Goal: Transaction & Acquisition: Purchase product/service

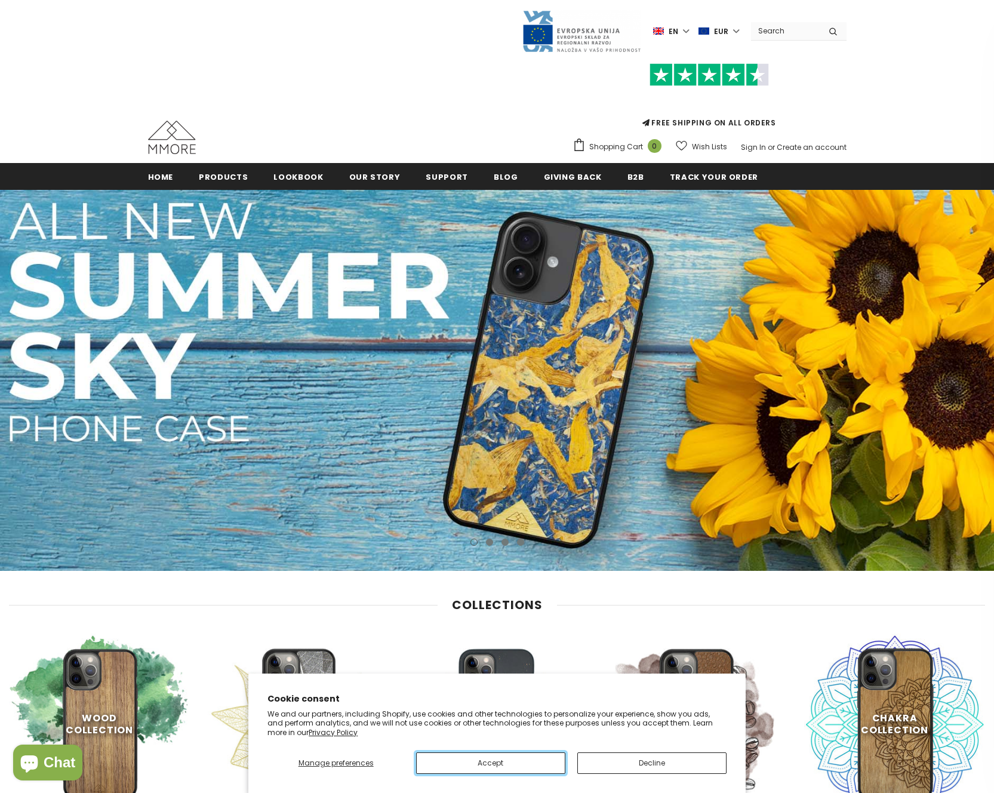
click at [502, 761] on button "Accept" at bounding box center [490, 762] width 149 height 21
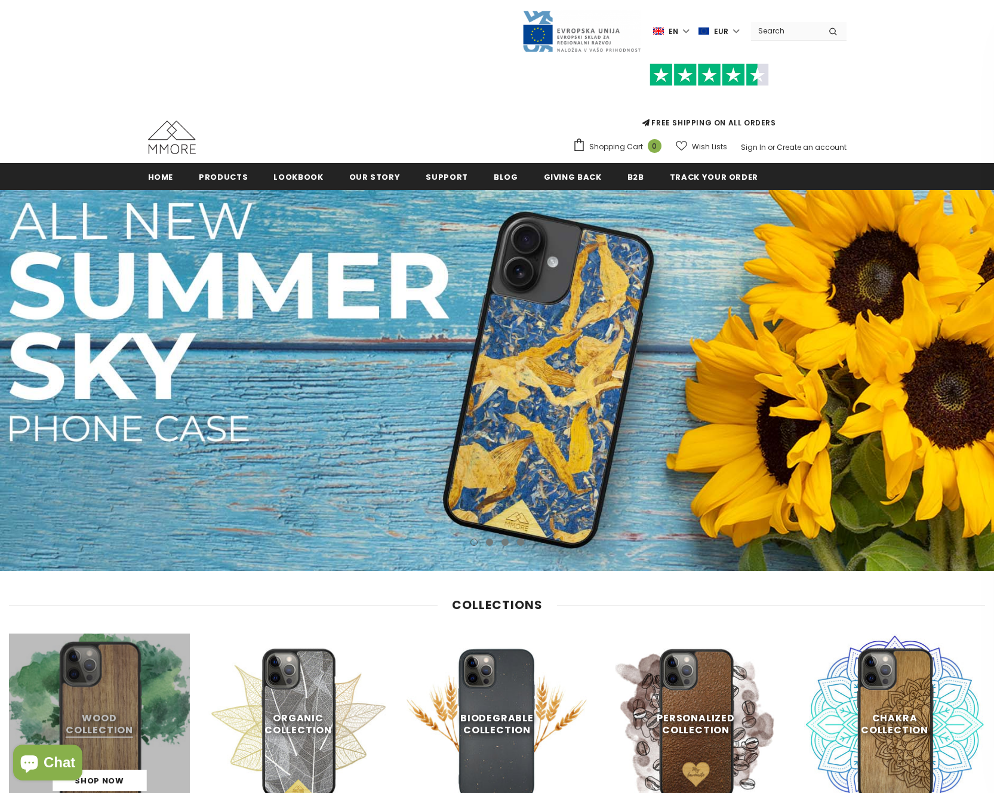
click at [132, 670] on link at bounding box center [99, 723] width 181 height 181
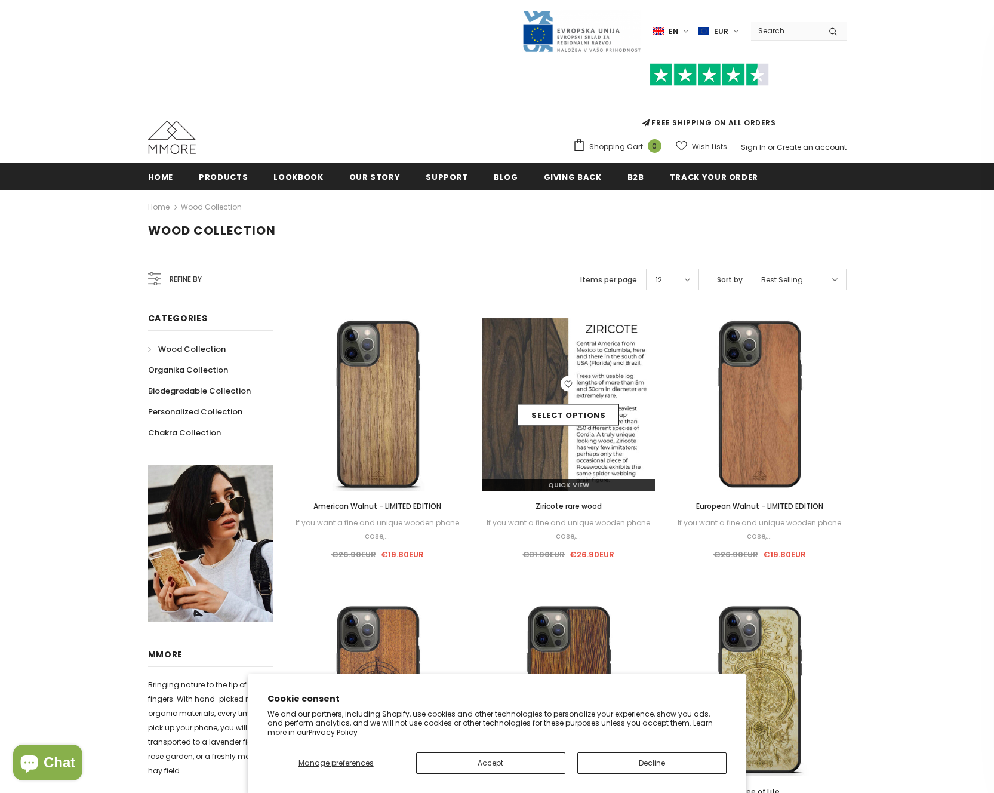
click at [598, 349] on img at bounding box center [568, 404] width 173 height 173
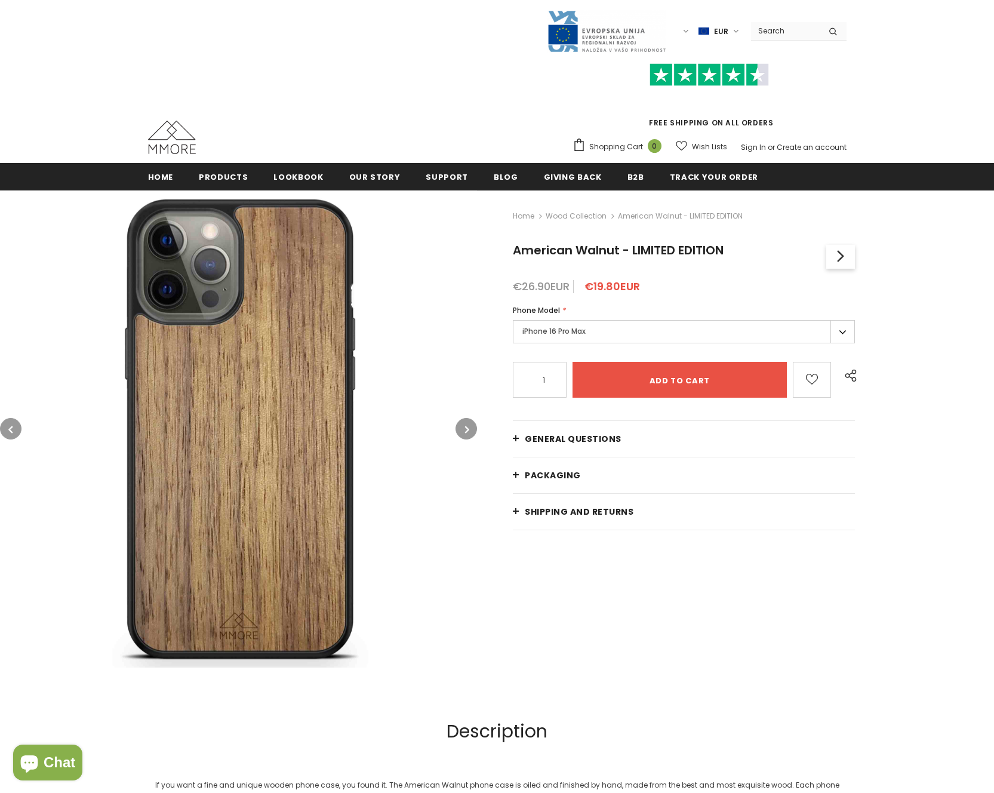
click at [633, 331] on label "iPhone 16 Pro Max" at bounding box center [684, 331] width 342 height 23
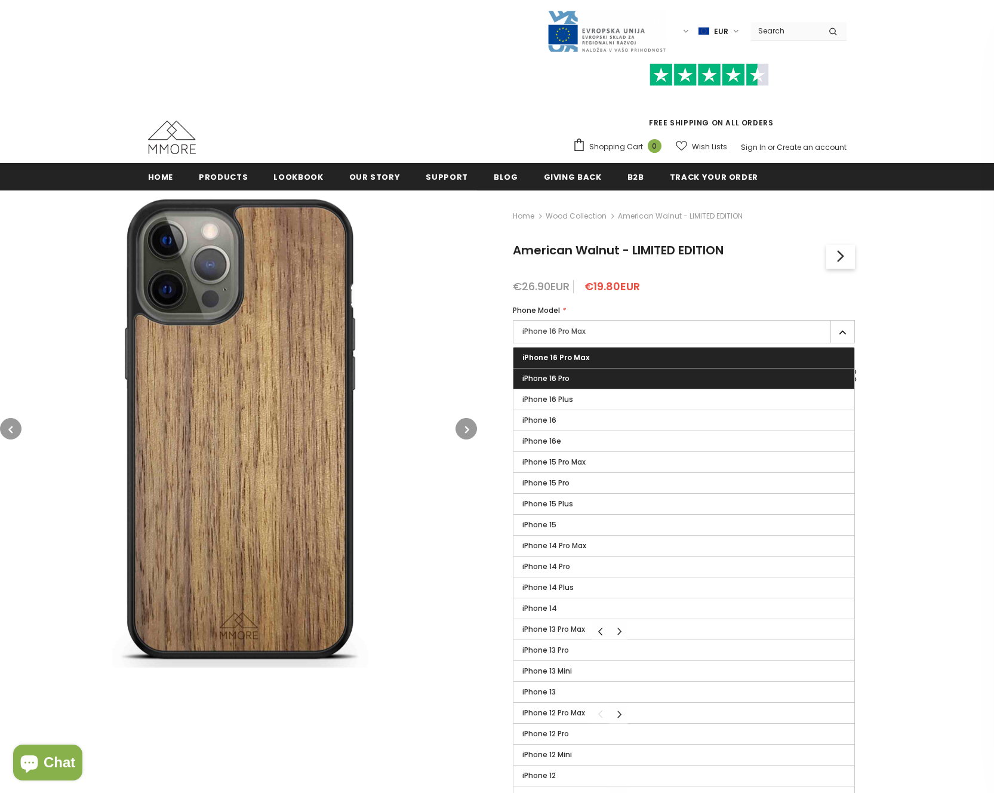
click at [671, 383] on label "iPhone 16 Pro" at bounding box center [683, 378] width 341 height 20
click at [0, 0] on input "iPhone 16 Pro" at bounding box center [0, 0] width 0 height 0
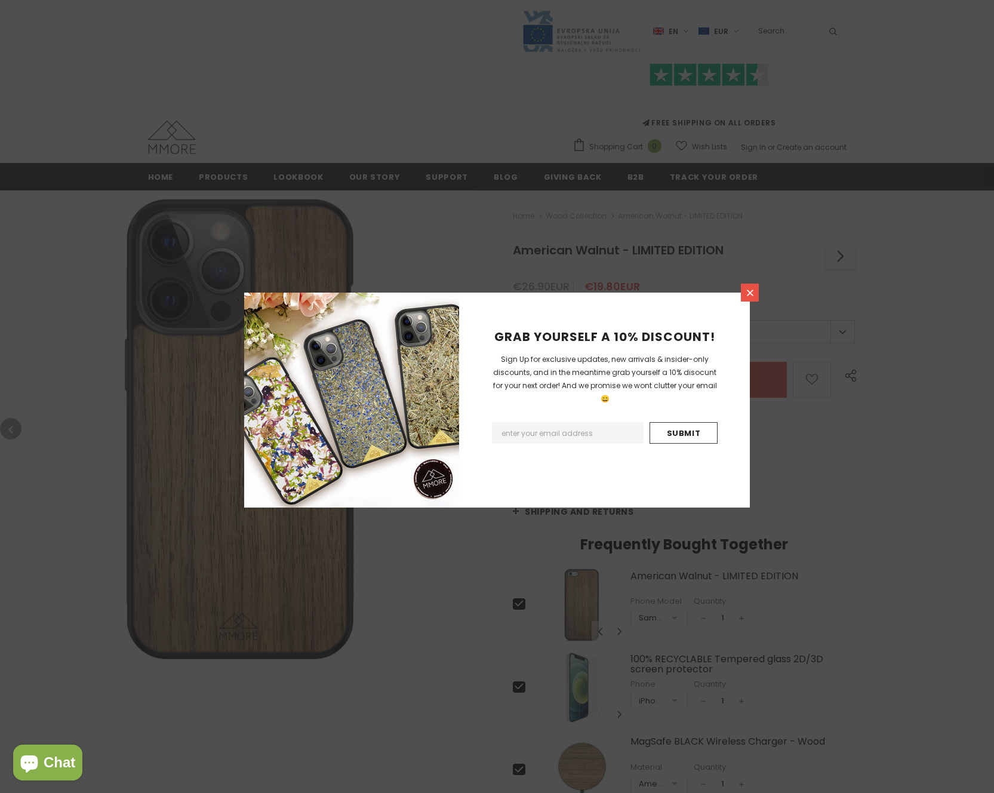
drag, startPoint x: 758, startPoint y: 293, endPoint x: 748, endPoint y: 293, distance: 10.1
click at [757, 293] on link at bounding box center [750, 293] width 18 height 18
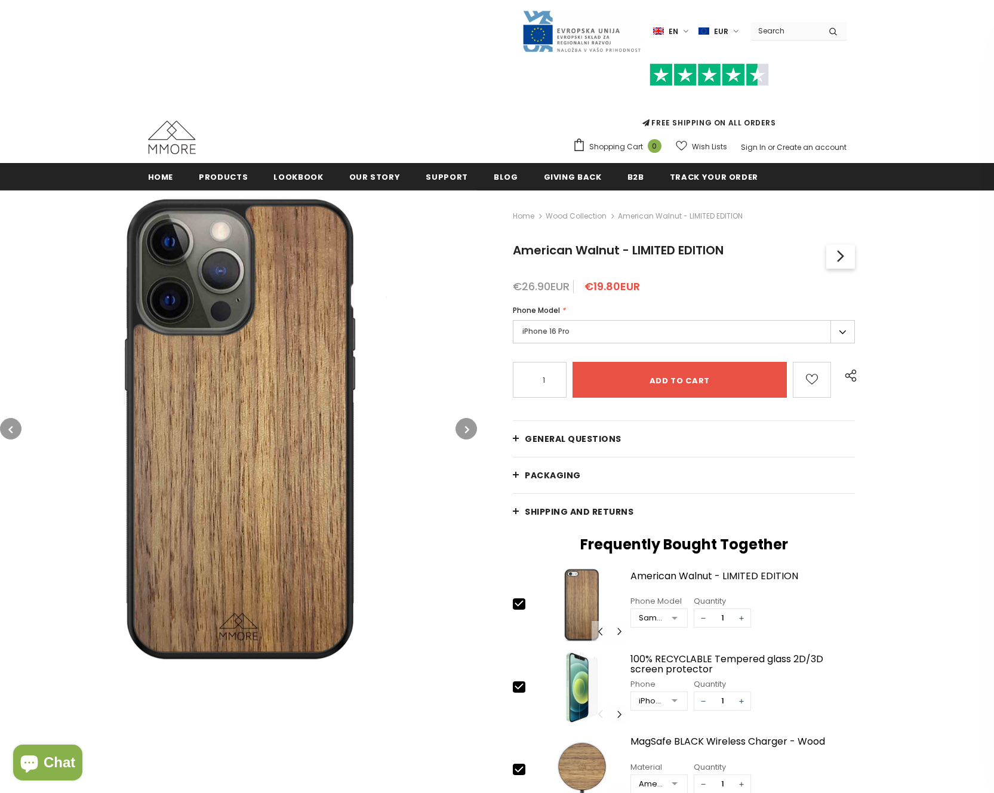
click at [623, 337] on label "iPhone 16 Pro" at bounding box center [684, 331] width 342 height 23
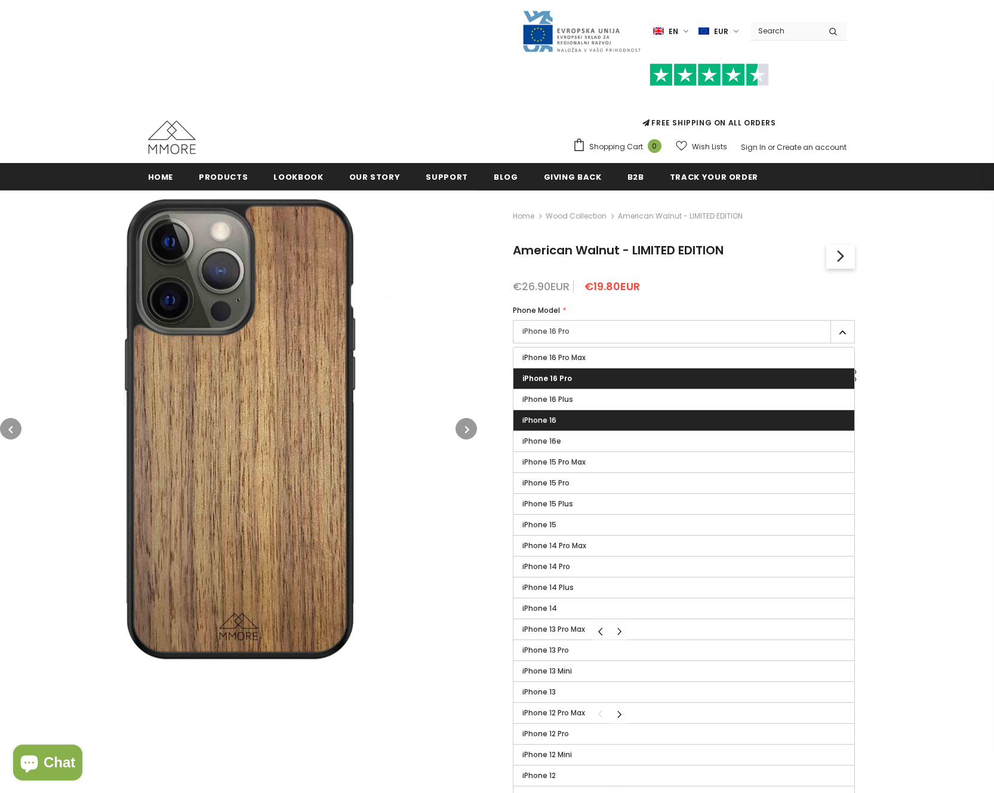
click at [637, 419] on label "iPhone 16" at bounding box center [683, 420] width 341 height 20
click at [0, 0] on input "iPhone 16" at bounding box center [0, 0] width 0 height 0
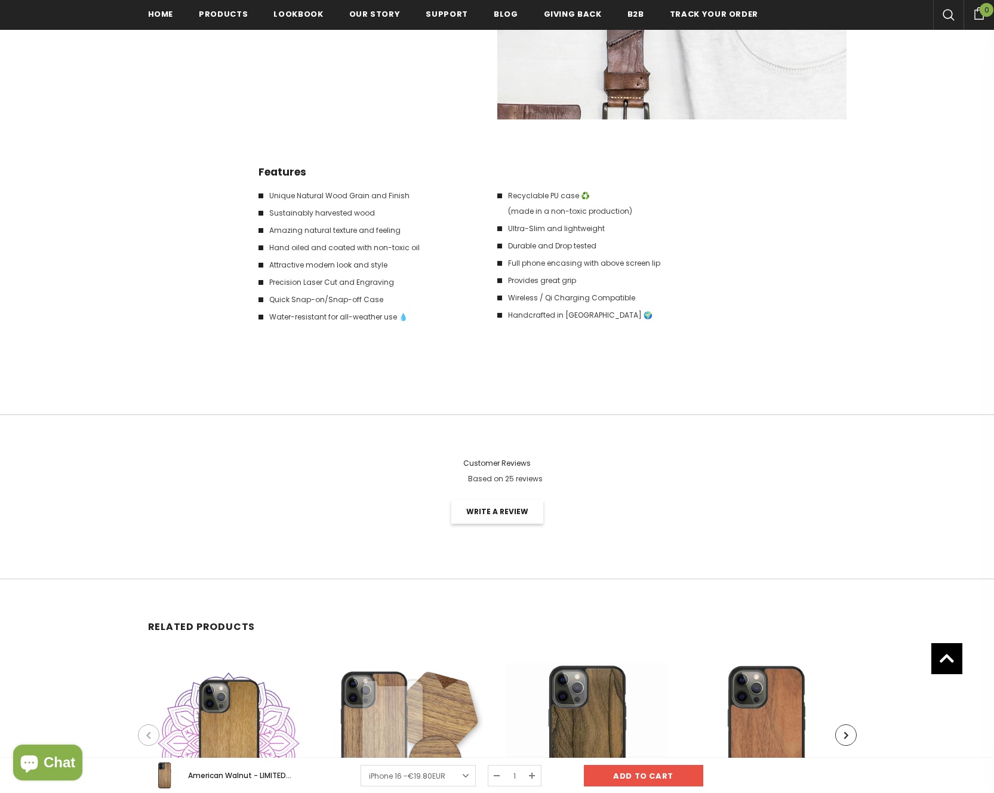
scroll to position [1875, 0]
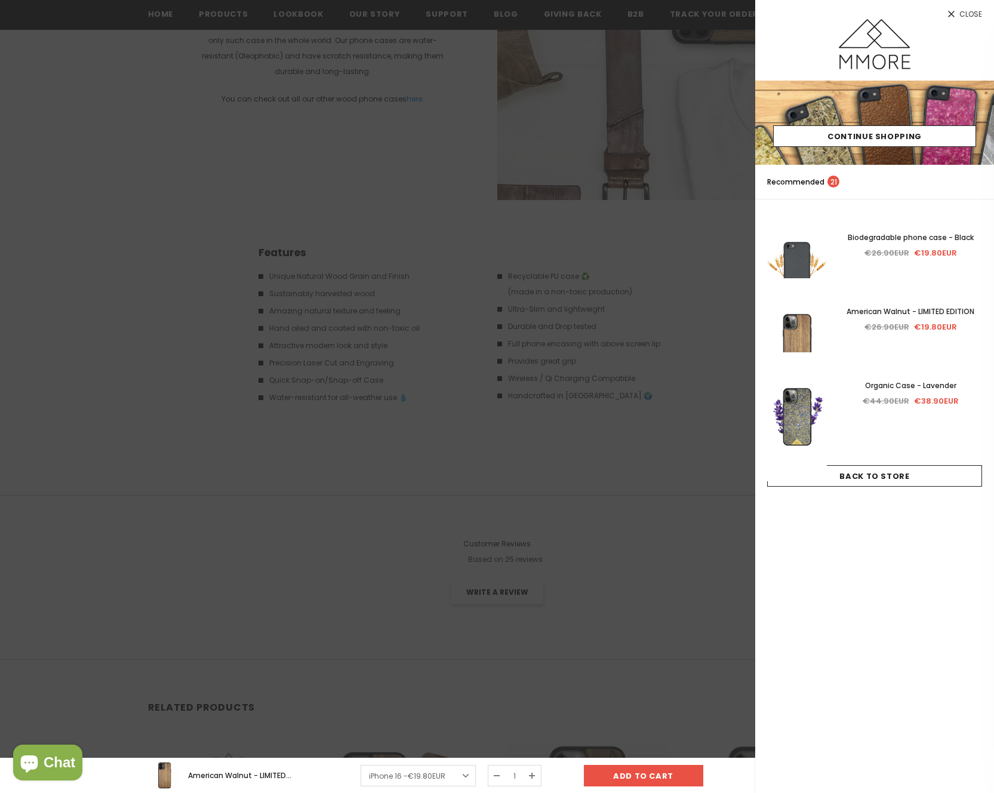
click at [676, 451] on div at bounding box center [497, 396] width 994 height 793
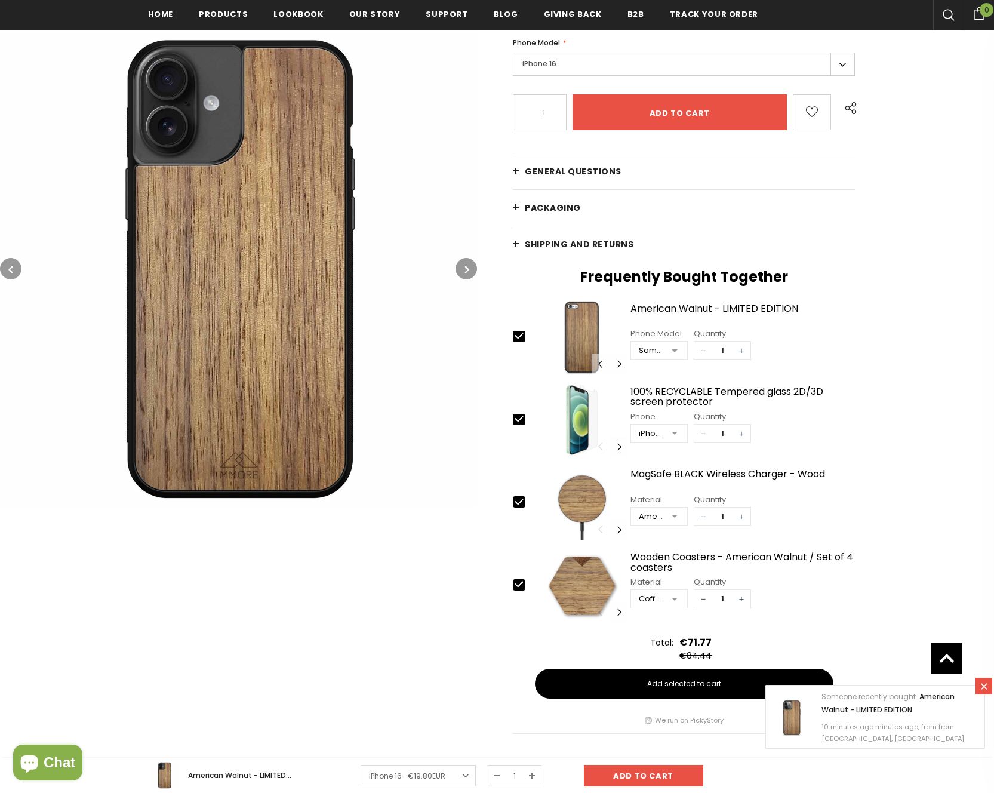
scroll to position [66, 0]
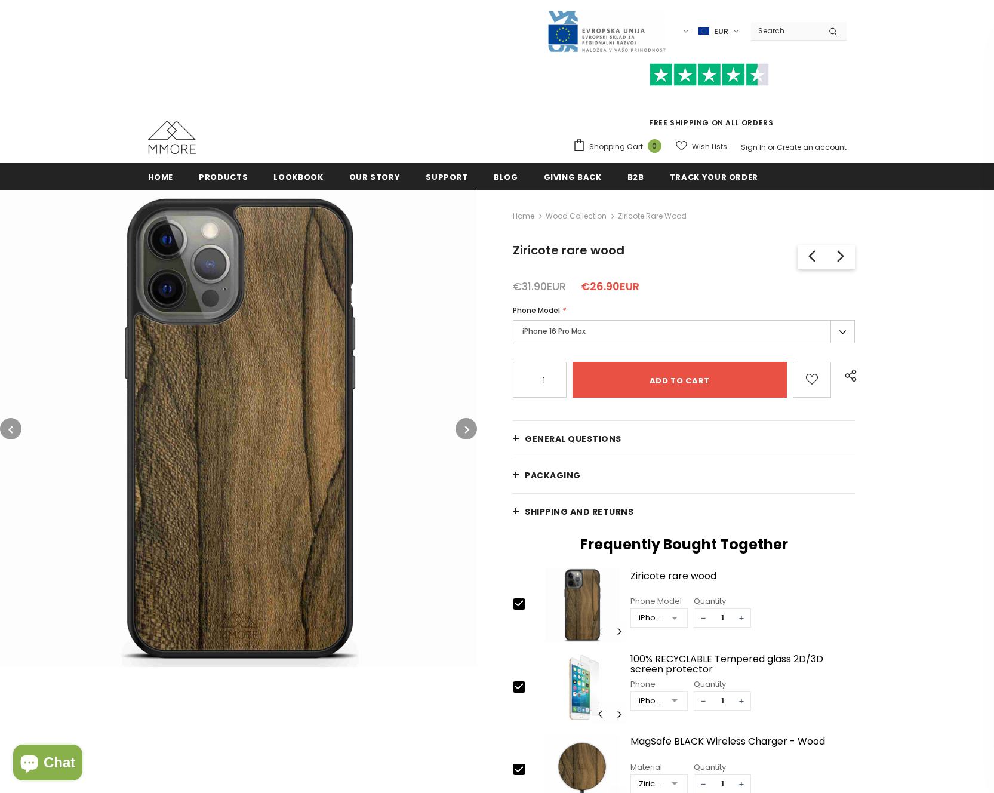
click at [586, 326] on label "iPhone 16 Pro Max" at bounding box center [684, 331] width 342 height 23
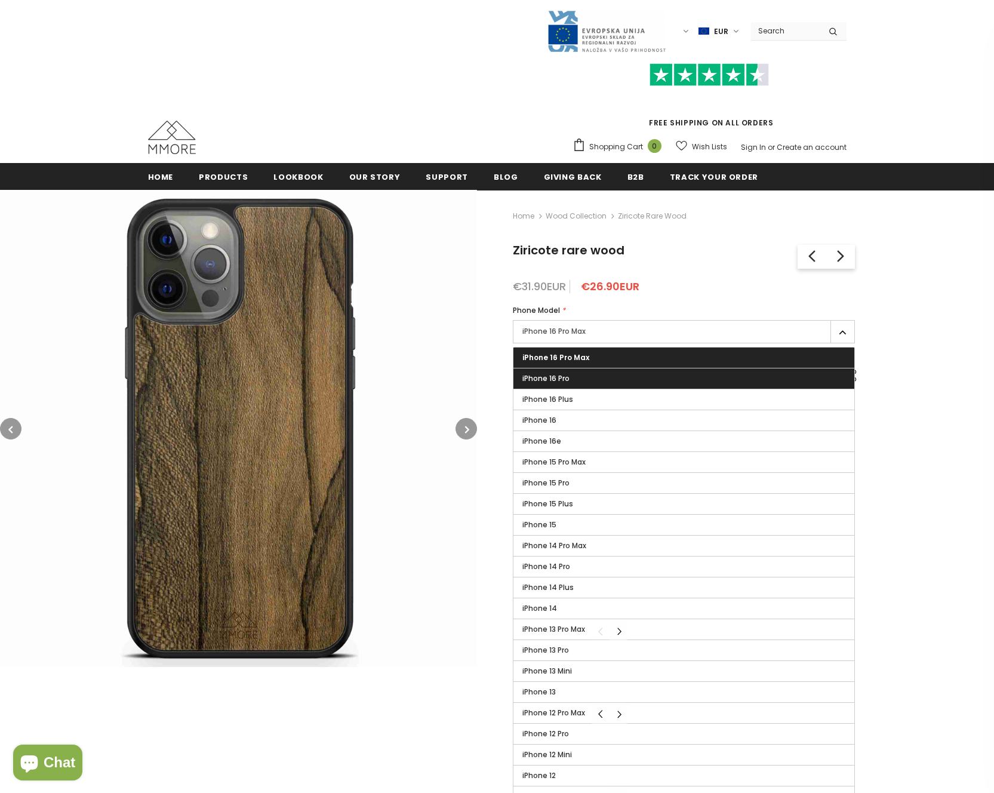
click at [619, 376] on label "iPhone 16 Pro" at bounding box center [683, 378] width 341 height 20
click at [0, 0] on input "iPhone 16 Pro" at bounding box center [0, 0] width 0 height 0
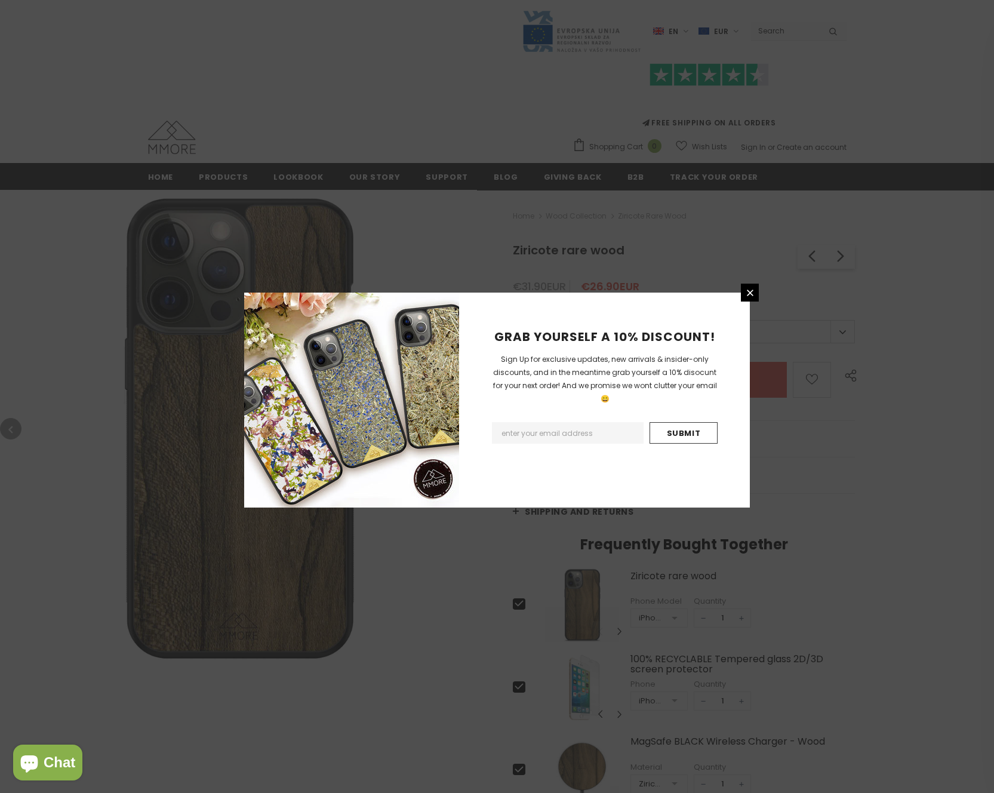
click at [761, 290] on div "GRAB YOURSELF A 10% DISCOUNT! Sign Up for exclusive updates, new arrivals & ins…" at bounding box center [497, 396] width 994 height 793
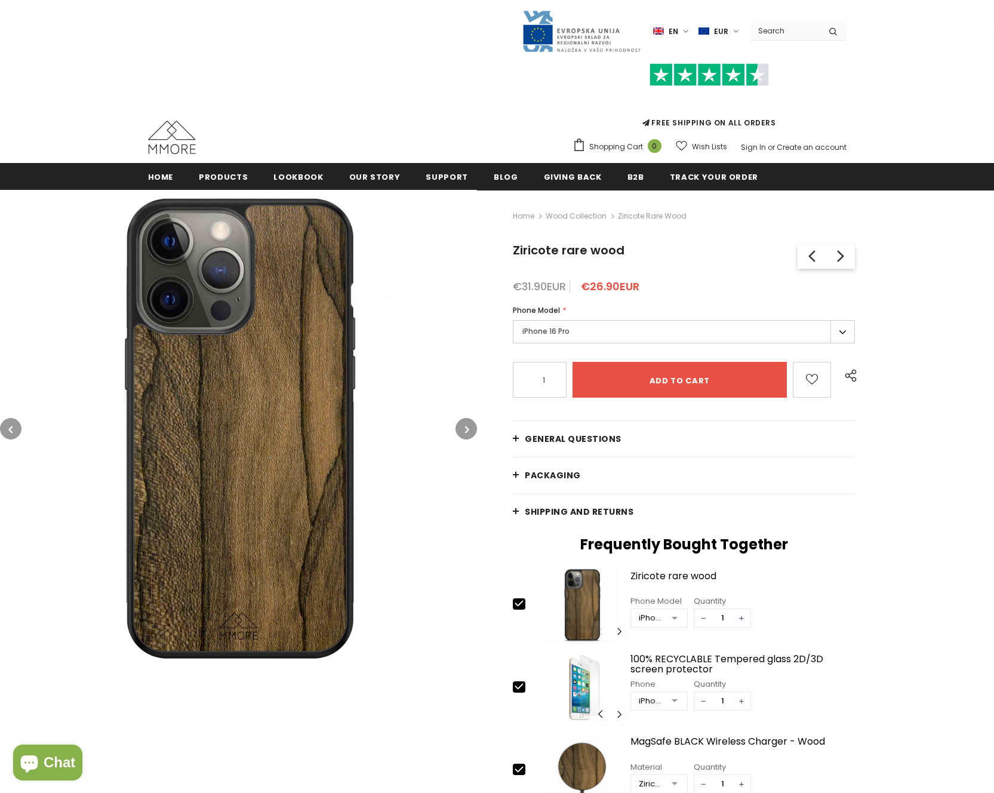
click at [608, 335] on label "iPhone 16 Pro" at bounding box center [684, 331] width 342 height 23
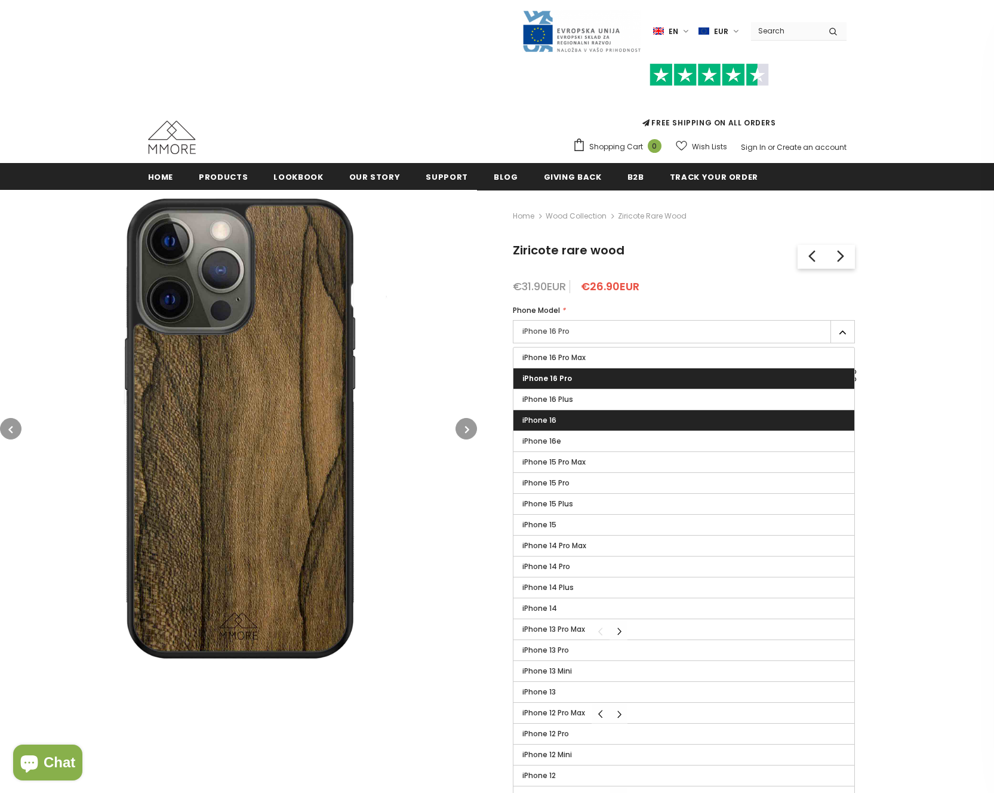
click at [607, 428] on label "iPhone 16" at bounding box center [683, 420] width 341 height 20
click at [0, 0] on input "iPhone 16" at bounding box center [0, 0] width 0 height 0
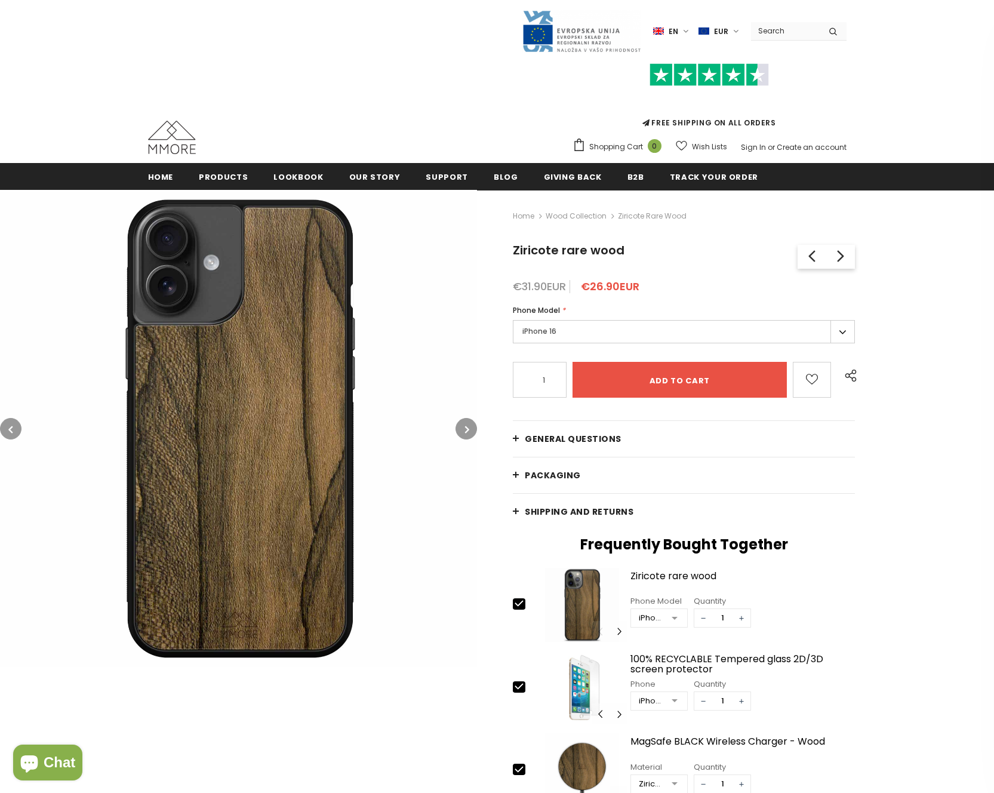
click at [285, 63] on div "FREE SHIPPING ON ALL ORDERS Shopping Cart 0 Close Your bag 0 items Your cart is…" at bounding box center [497, 105] width 699 height 104
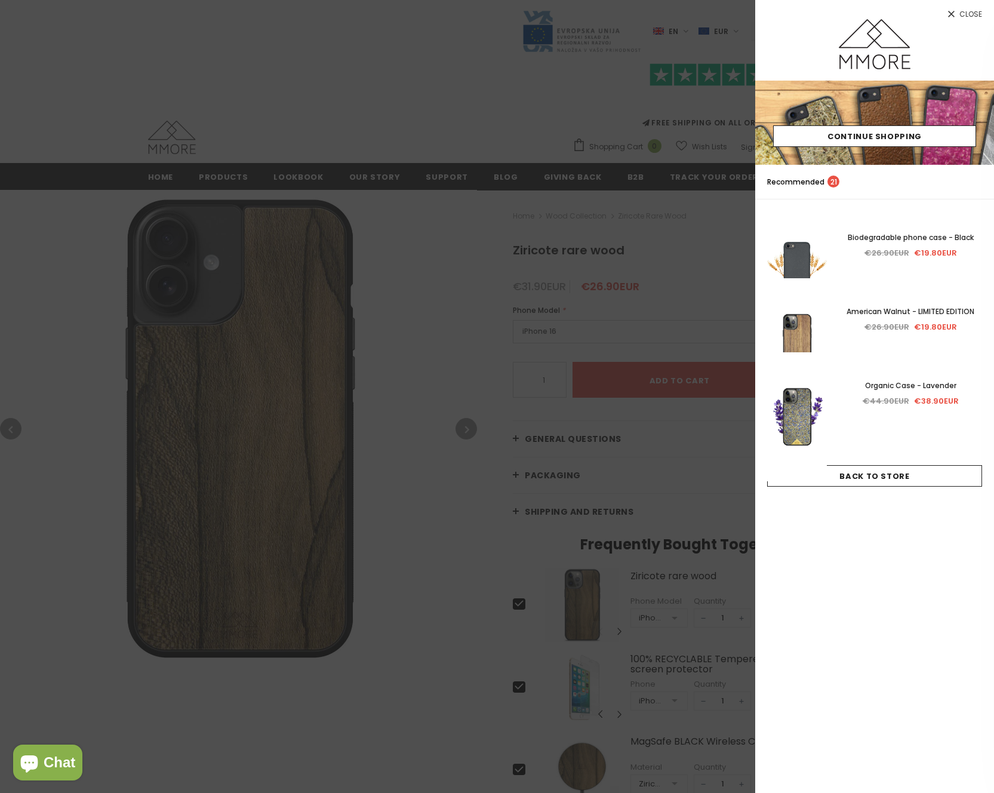
click at [329, 96] on div at bounding box center [497, 396] width 994 height 793
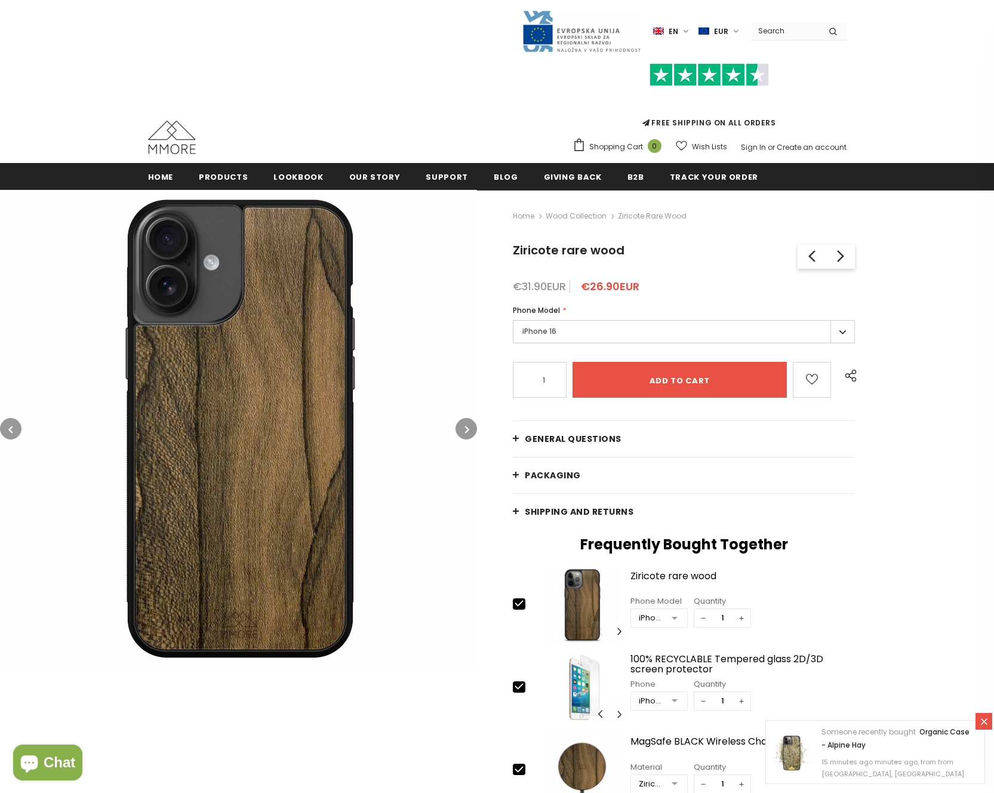
click at [689, 335] on label "iPhone 16" at bounding box center [684, 331] width 342 height 23
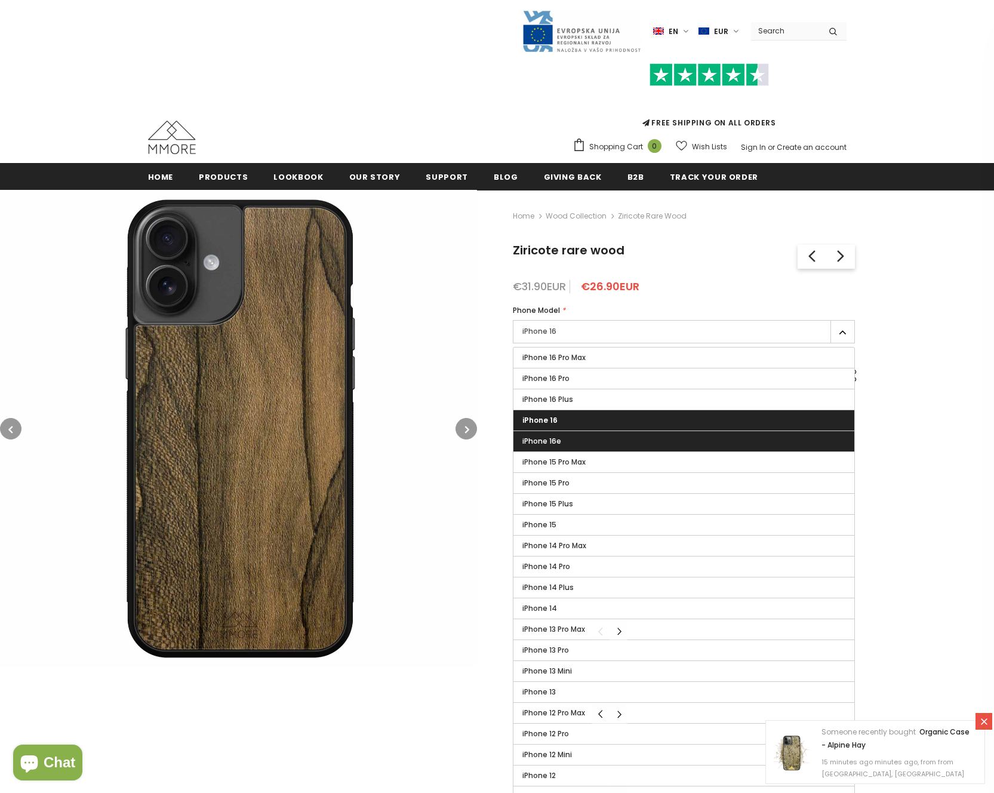
click at [678, 446] on label "iPhone 16e" at bounding box center [683, 441] width 341 height 20
click at [0, 0] on input "iPhone 16e" at bounding box center [0, 0] width 0 height 0
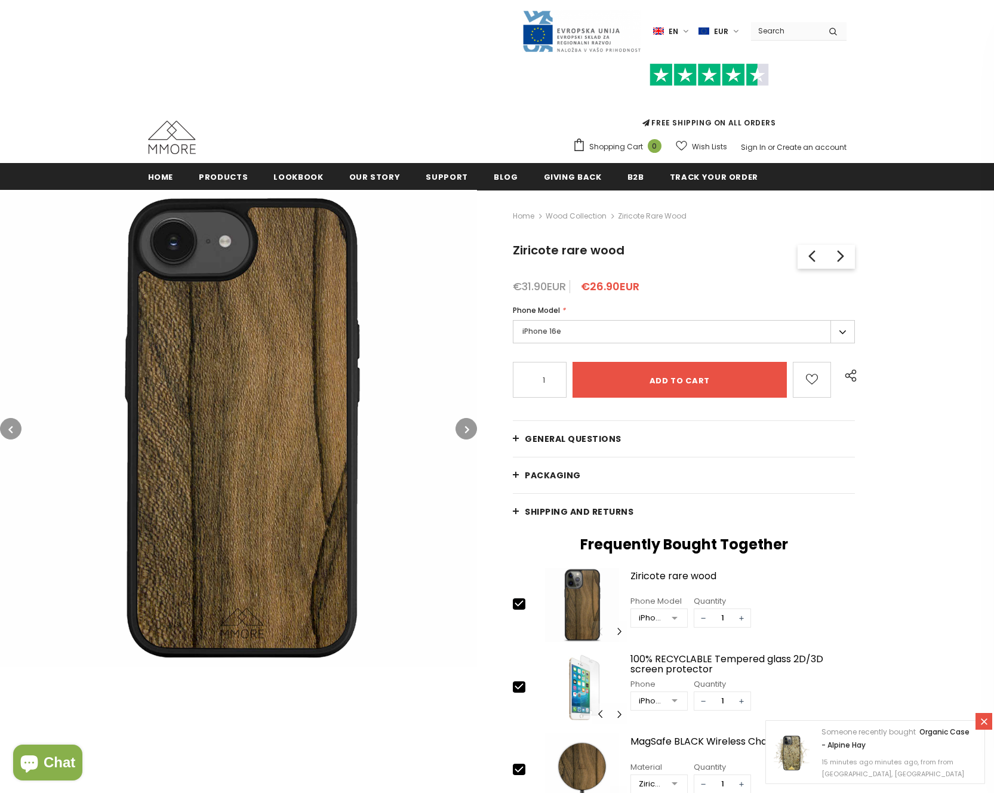
click at [650, 317] on div "Phone Model * iPhone 16e iPhone 16 Pro Max iPhone 16 Pro iPhone 16 Plus iPhone …" at bounding box center [684, 325] width 342 height 42
click at [656, 327] on label "iPhone 16e" at bounding box center [684, 331] width 342 height 23
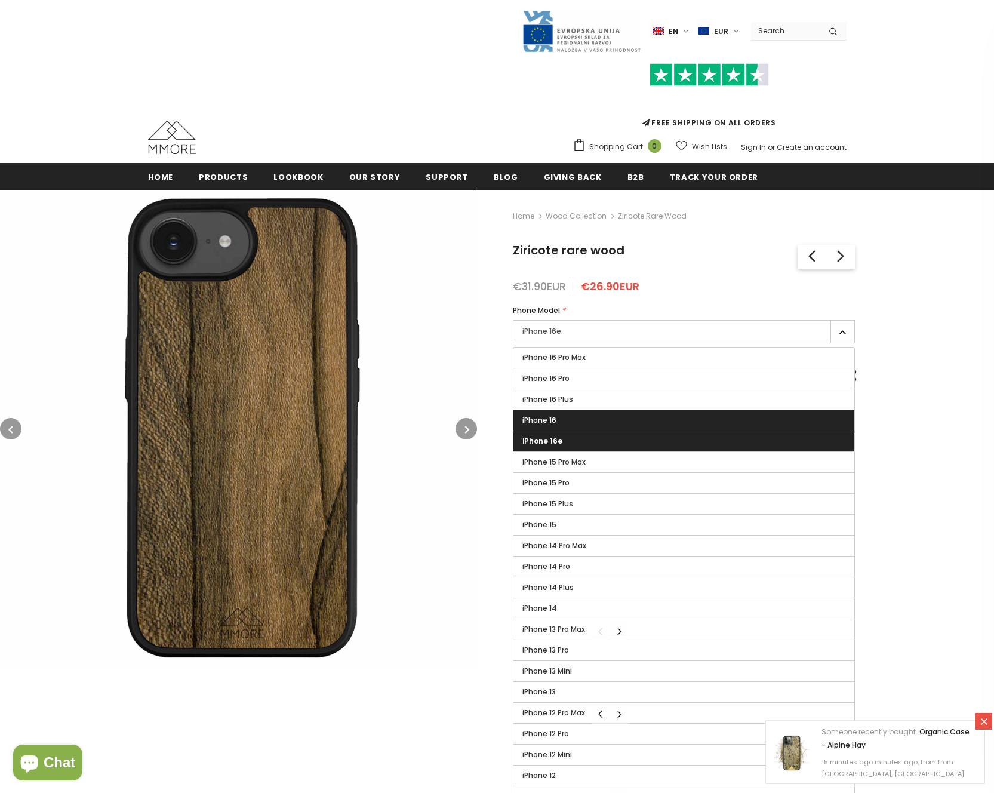
click at [666, 417] on label "iPhone 16" at bounding box center [683, 420] width 341 height 20
click at [0, 0] on input "iPhone 16" at bounding box center [0, 0] width 0 height 0
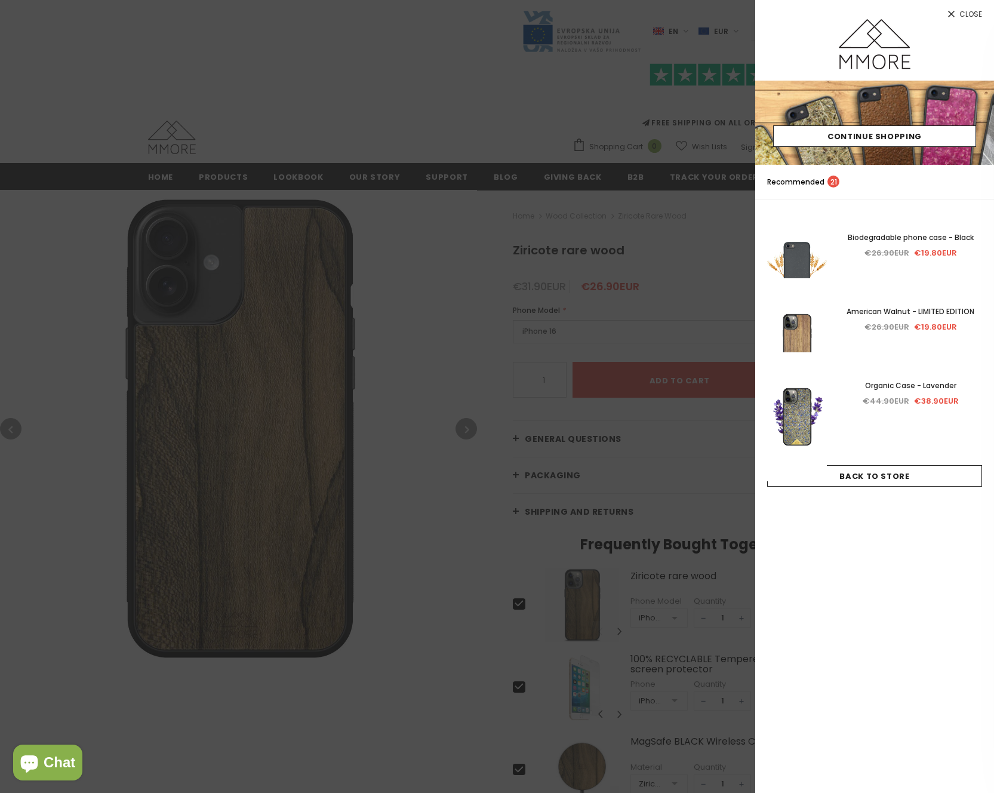
click at [420, 130] on div at bounding box center [497, 396] width 994 height 793
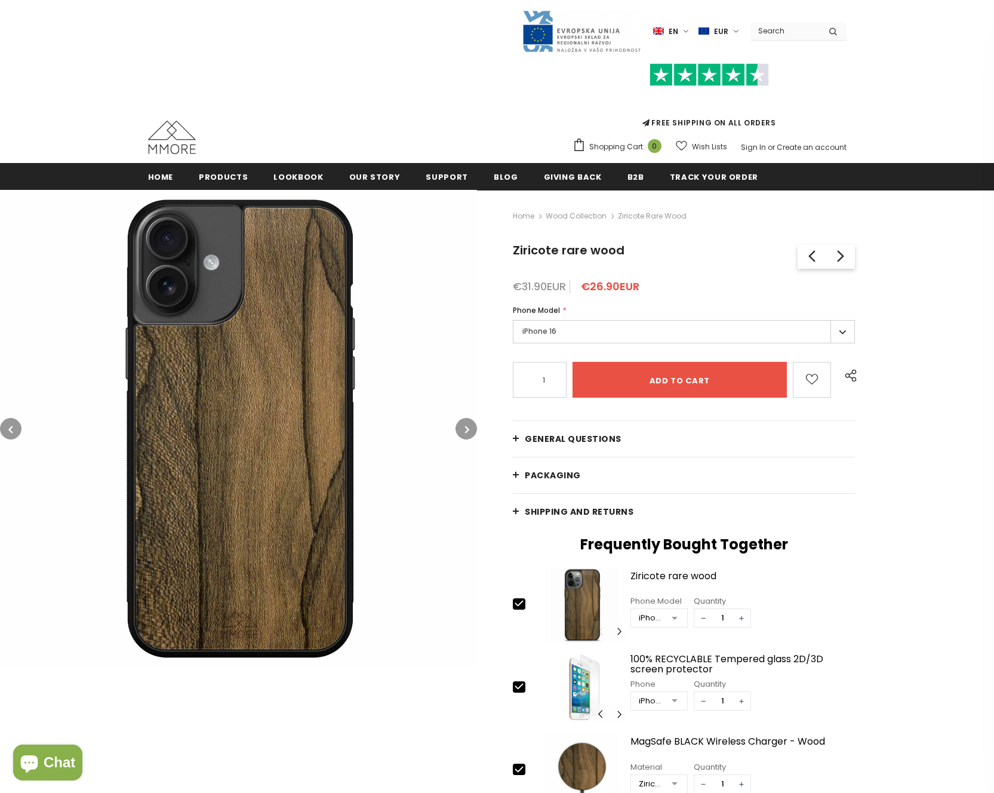
click at [796, 339] on label "iPhone 16" at bounding box center [684, 331] width 342 height 23
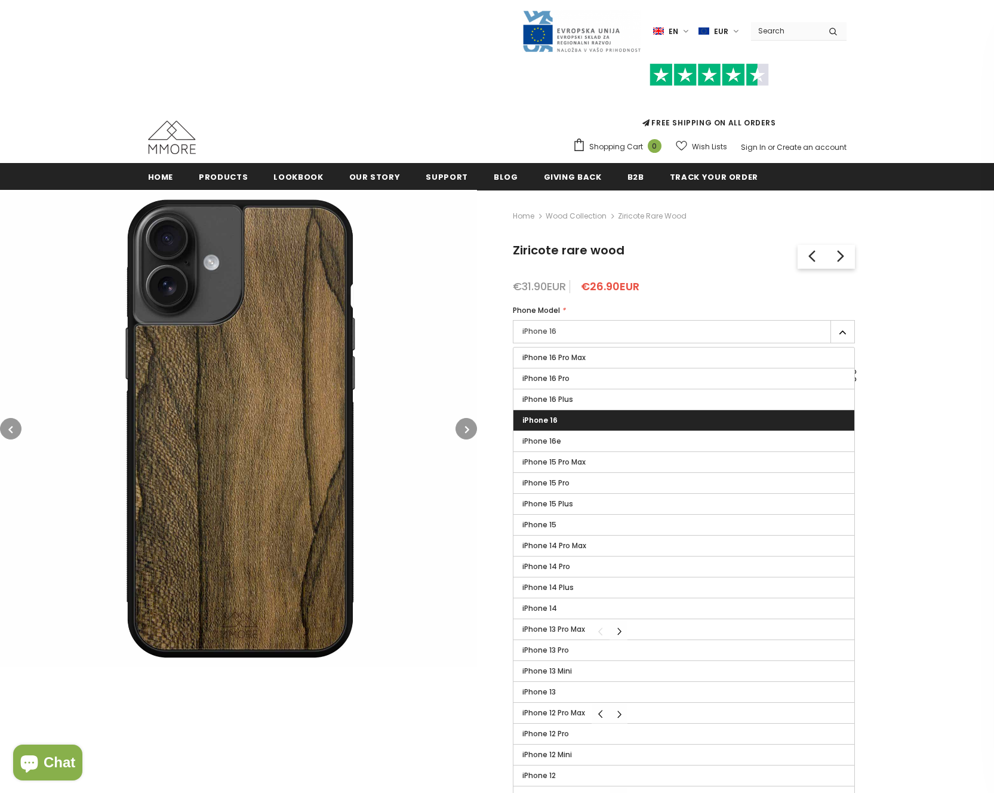
click at [451, 98] on div "FREE SHIPPING ON ALL ORDERS Shopping Cart 0 Close Your bag 0 items Your cart is…" at bounding box center [497, 105] width 699 height 104
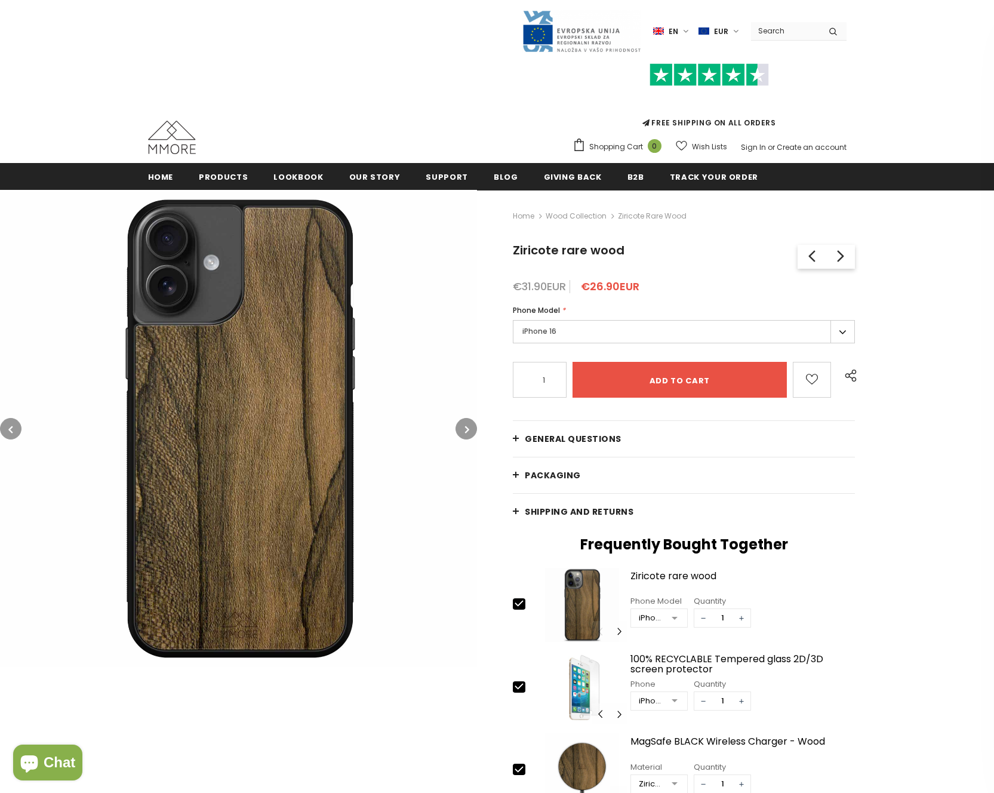
click at [269, 362] on img at bounding box center [238, 428] width 477 height 477
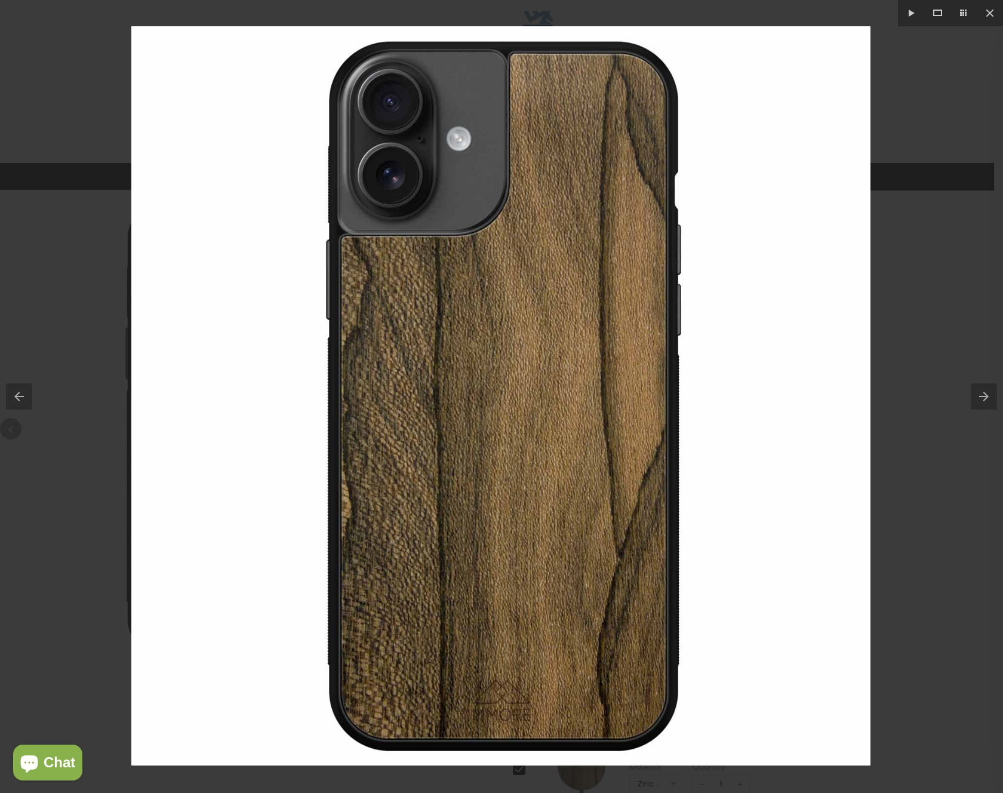
click at [923, 197] on div at bounding box center [501, 396] width 1003 height 793
